Goal: Information Seeking & Learning: Find contact information

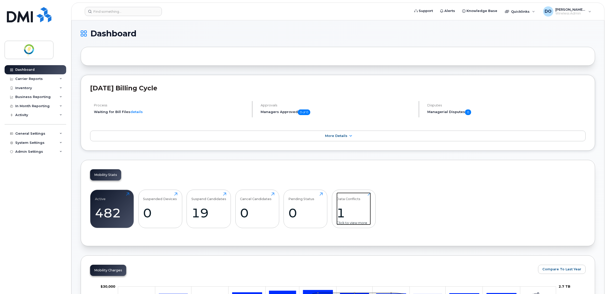
click at [348, 210] on div "1" at bounding box center [354, 212] width 34 height 15
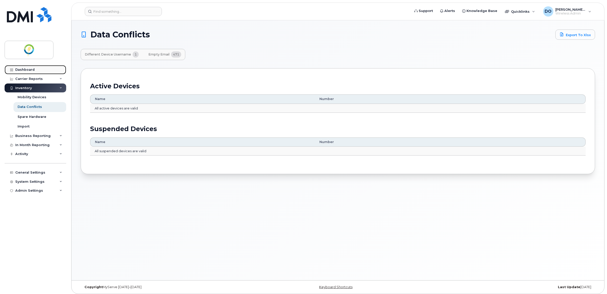
click at [28, 67] on link "Dashboard" at bounding box center [36, 69] width 62 height 9
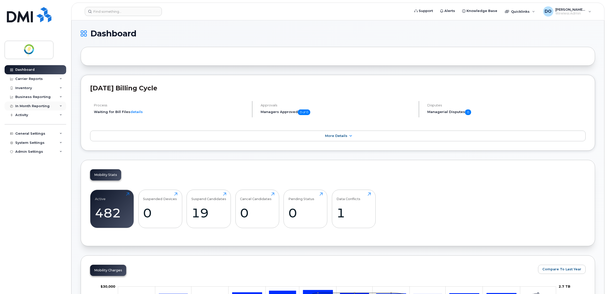
click at [32, 107] on div "In Month Reporting" at bounding box center [32, 106] width 34 height 4
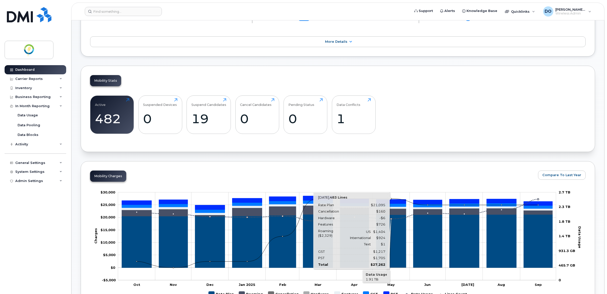
scroll to position [64, 0]
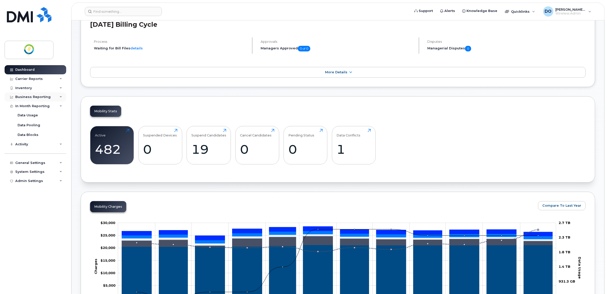
click at [38, 97] on div "Business Reporting" at bounding box center [32, 97] width 35 height 4
click at [35, 89] on div "Inventory" at bounding box center [36, 88] width 62 height 9
click at [36, 88] on div "Inventory" at bounding box center [36, 88] width 62 height 9
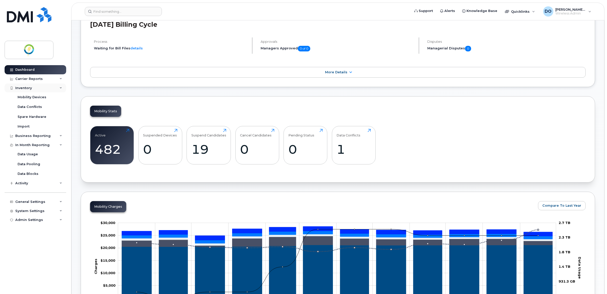
click at [36, 88] on div "Inventory" at bounding box center [36, 88] width 62 height 9
click at [36, 78] on div "Carrier Reports" at bounding box center [28, 79] width 27 height 4
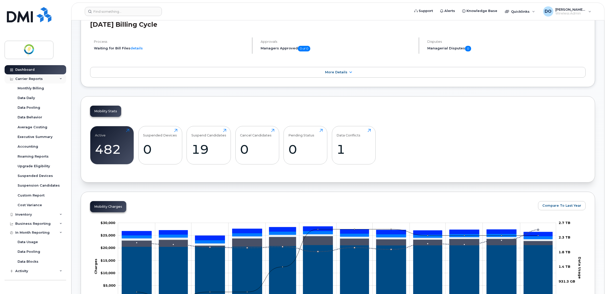
click at [36, 78] on div "Carrier Reports" at bounding box center [28, 79] width 27 height 4
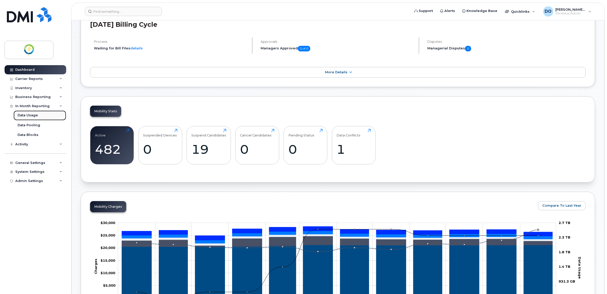
click at [36, 115] on div "Data Usage" at bounding box center [28, 115] width 20 height 5
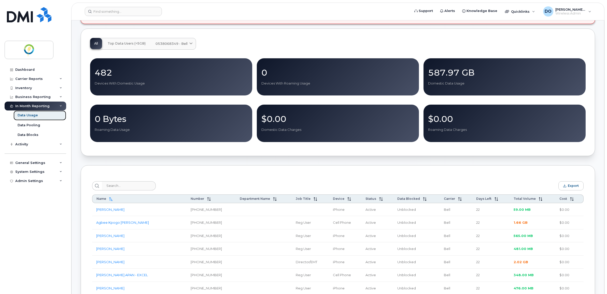
scroll to position [95, 0]
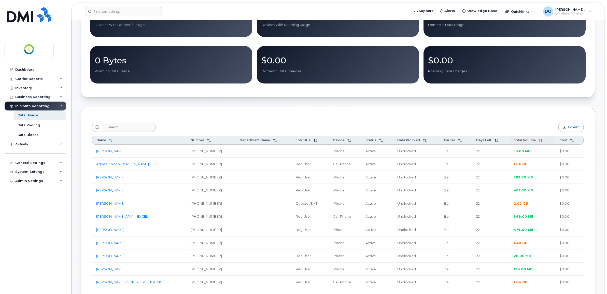
click at [519, 144] on th "Total Volume" at bounding box center [533, 140] width 46 height 9
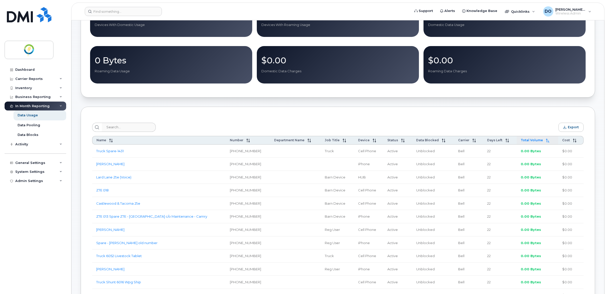
click at [534, 144] on th "Total Volume" at bounding box center [538, 140] width 42 height 9
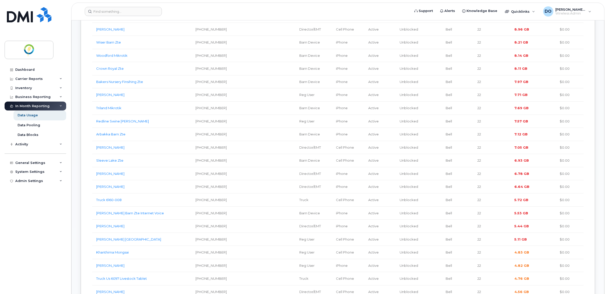
scroll to position [286, 0]
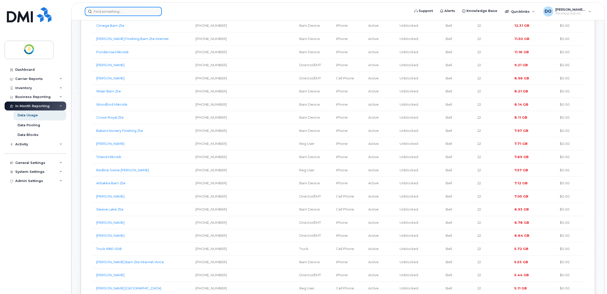
click at [115, 8] on input at bounding box center [123, 11] width 77 height 9
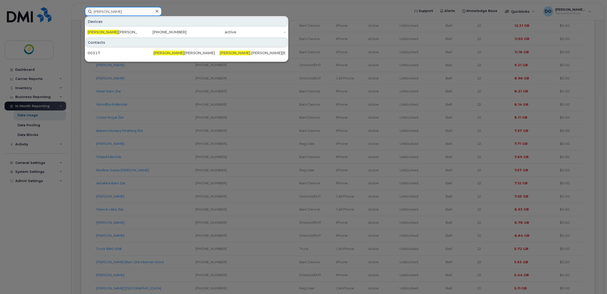
type input "[PERSON_NAME]"
click at [92, 40] on div "Contacts" at bounding box center [187, 43] width 202 height 10
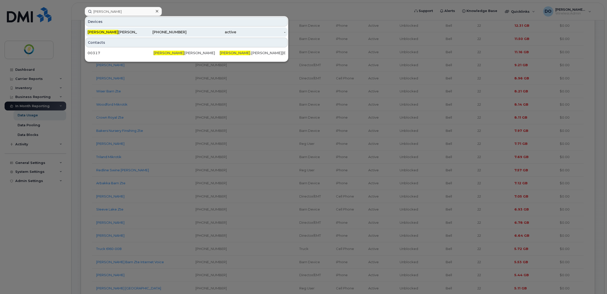
click at [96, 31] on span "[PERSON_NAME]" at bounding box center [103, 32] width 31 height 5
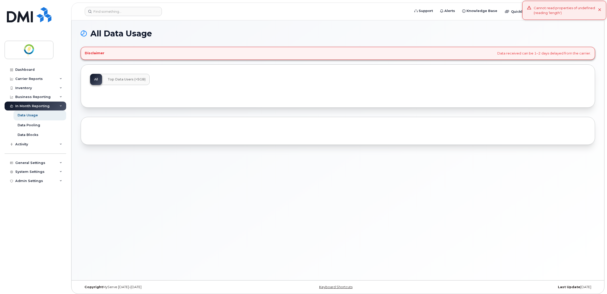
click at [48, 107] on div "In Month Reporting" at bounding box center [32, 106] width 34 height 4
click at [45, 109] on div "In Month Reporting" at bounding box center [36, 106] width 62 height 9
click at [35, 115] on div "Data Usage" at bounding box center [28, 115] width 20 height 5
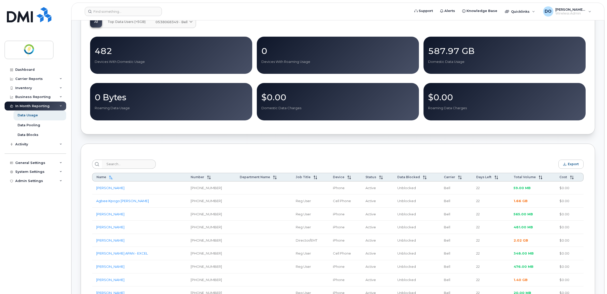
scroll to position [64, 0]
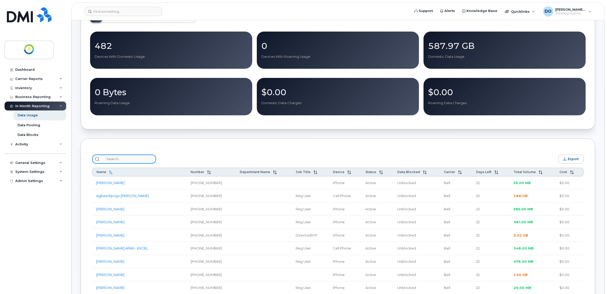
click at [129, 162] on input "search" at bounding box center [129, 159] width 54 height 9
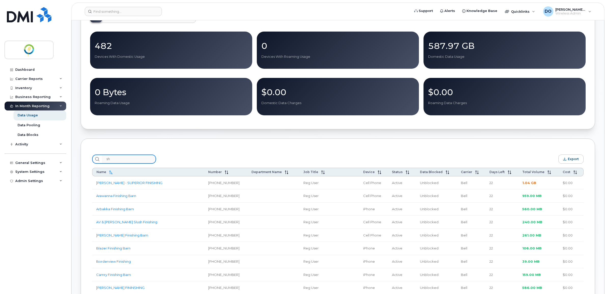
type input "she"
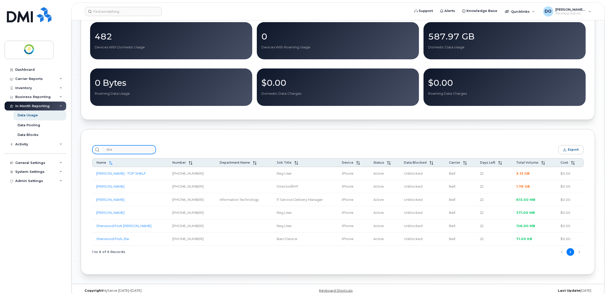
scroll to position [81, 0]
